Goal: Task Accomplishment & Management: Use online tool/utility

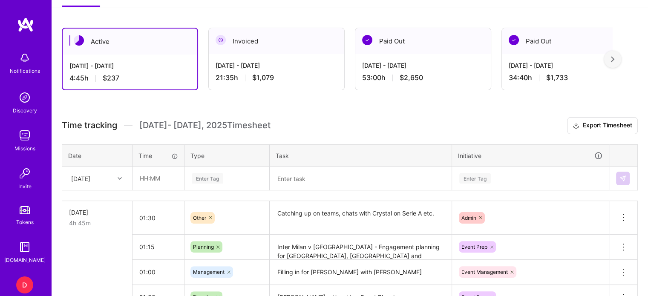
scroll to position [173, 0]
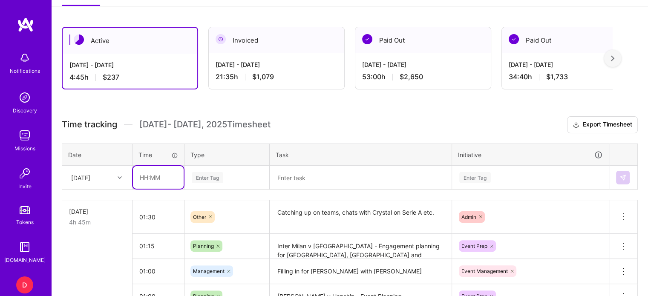
click at [140, 179] on input "text" at bounding box center [158, 177] width 51 height 23
type input "04:00"
click at [207, 178] on div "Enter Tag" at bounding box center [227, 177] width 84 height 22
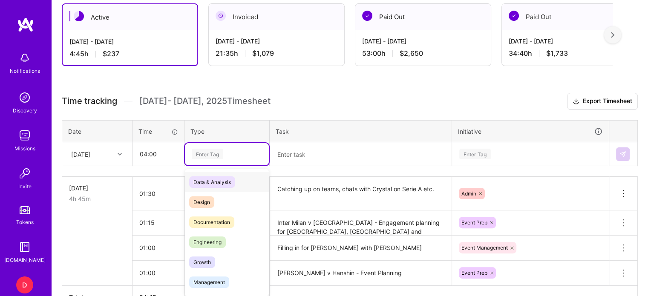
scroll to position [199, 0]
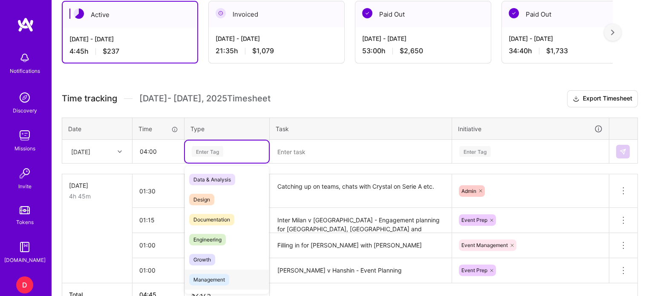
click at [220, 277] on span "Management" at bounding box center [209, 279] width 40 height 11
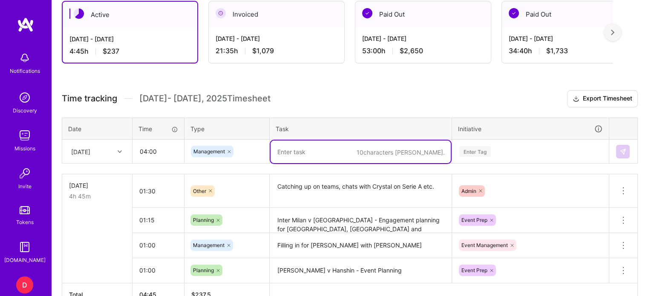
click at [303, 151] on textarea at bounding box center [360, 151] width 180 height 23
type textarea "F"
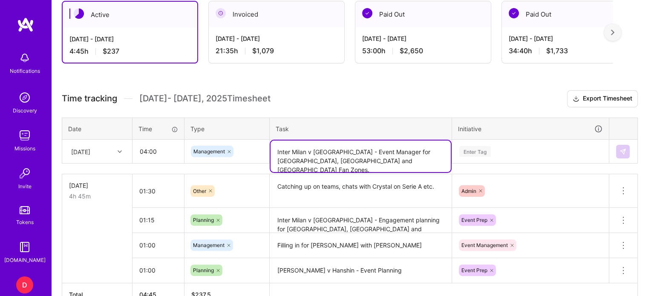
type textarea "Inter Milan v [GEOGRAPHIC_DATA] - Event Manager for [GEOGRAPHIC_DATA], [GEOGRAP…"
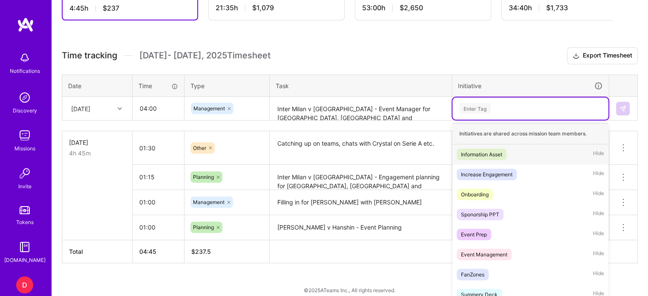
click at [468, 120] on div "option Information Asset focused, 1 of 31. 31 results available. Use Up and Dow…" at bounding box center [530, 108] width 156 height 22
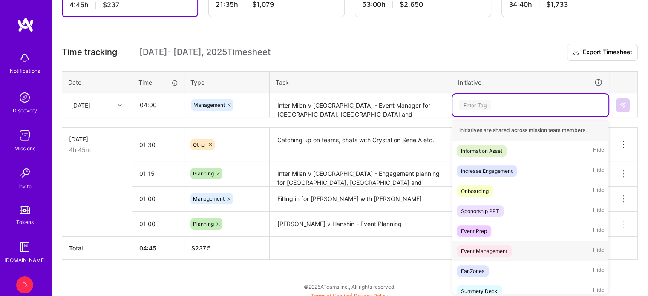
click at [479, 250] on div "Event Management" at bounding box center [484, 251] width 46 height 9
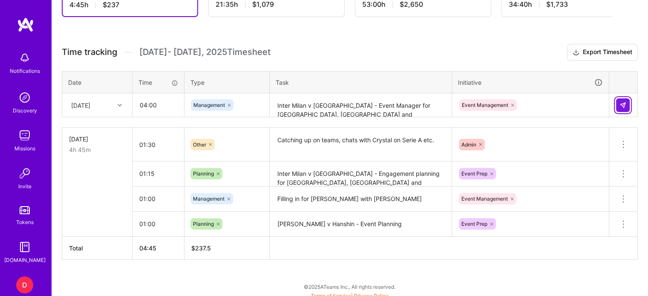
click at [625, 105] on img at bounding box center [622, 105] width 7 height 7
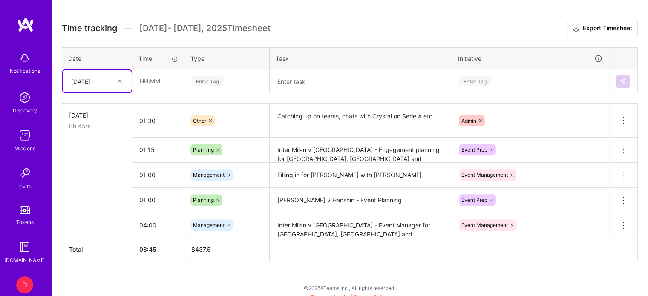
scroll to position [274, 0]
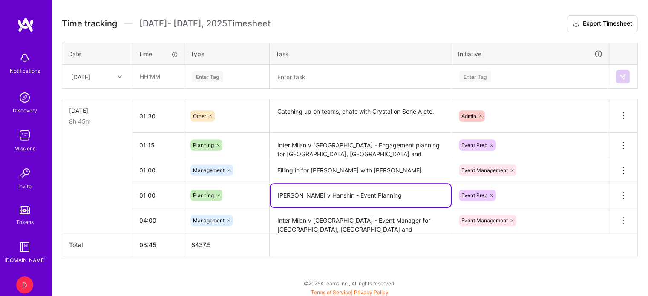
click at [386, 190] on textarea "[PERSON_NAME] v Hanshin - Event Planning" at bounding box center [360, 195] width 180 height 23
type textarea "[PERSON_NAME] v Hanshin - Event Planning and Document"
click at [377, 241] on th at bounding box center [453, 244] width 368 height 23
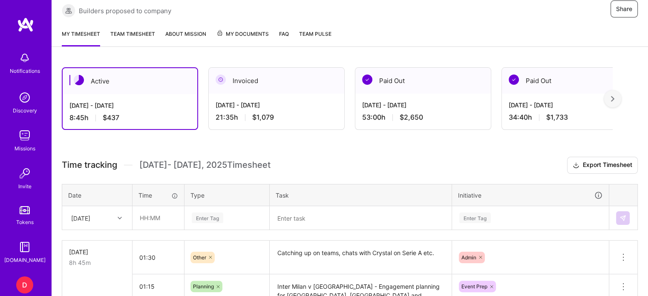
scroll to position [135, 0]
